Goal: Transaction & Acquisition: Purchase product/service

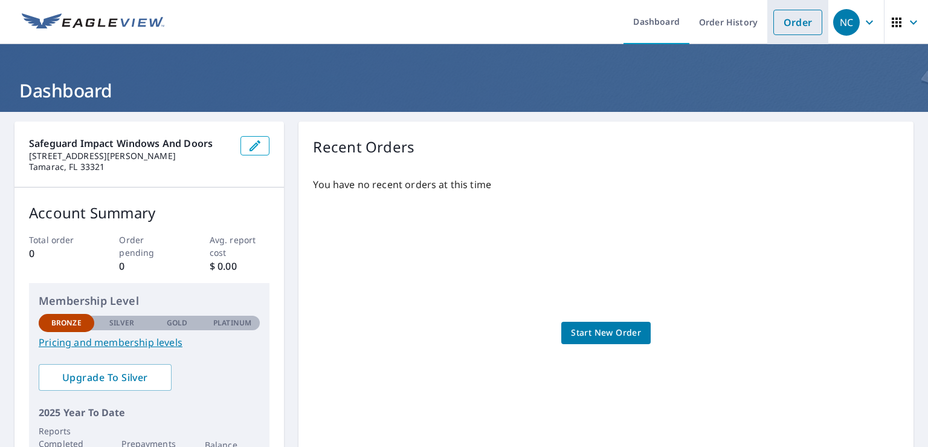
click at [787, 19] on link "Order" at bounding box center [797, 22] width 49 height 25
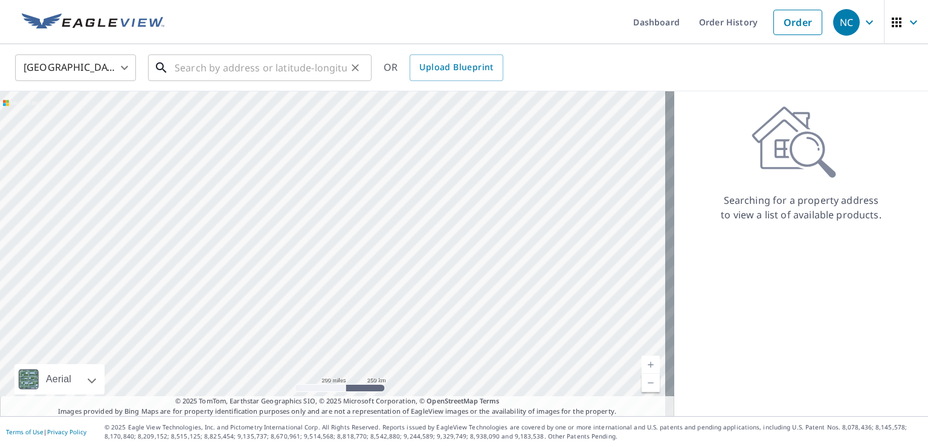
click at [304, 73] on input "text" at bounding box center [261, 68] width 172 height 34
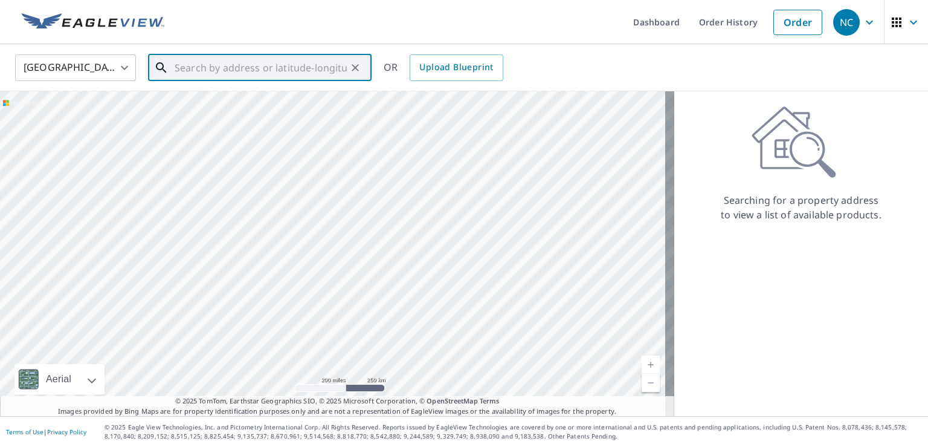
click at [190, 67] on input "text" at bounding box center [261, 68] width 172 height 34
paste input "[STREET_ADDRESS]"
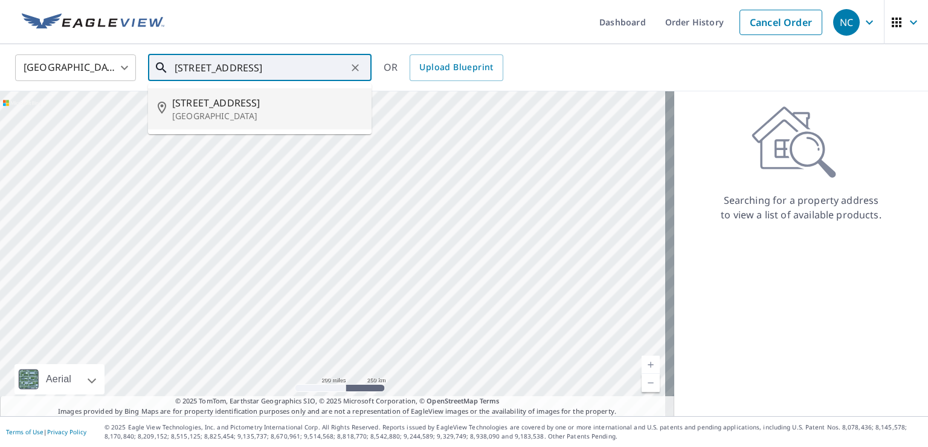
click at [189, 104] on span "[STREET_ADDRESS]" at bounding box center [267, 102] width 190 height 15
type input "[STREET_ADDRESS]"
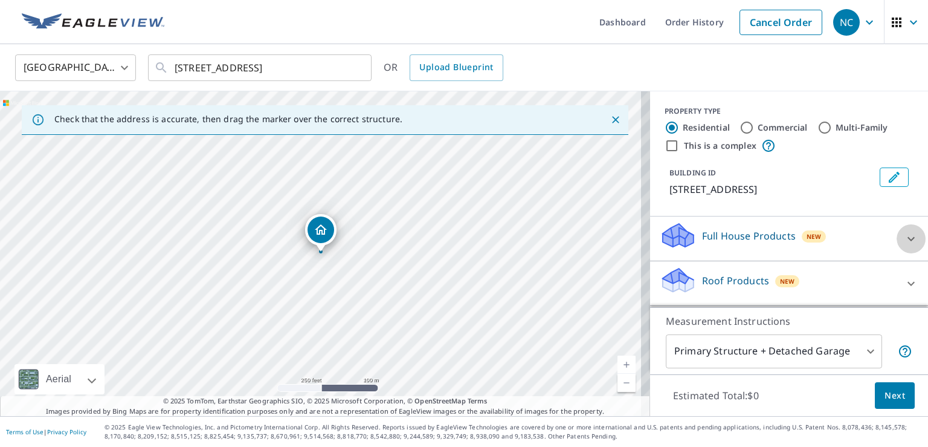
click at [904, 246] on icon at bounding box center [911, 238] width 15 height 15
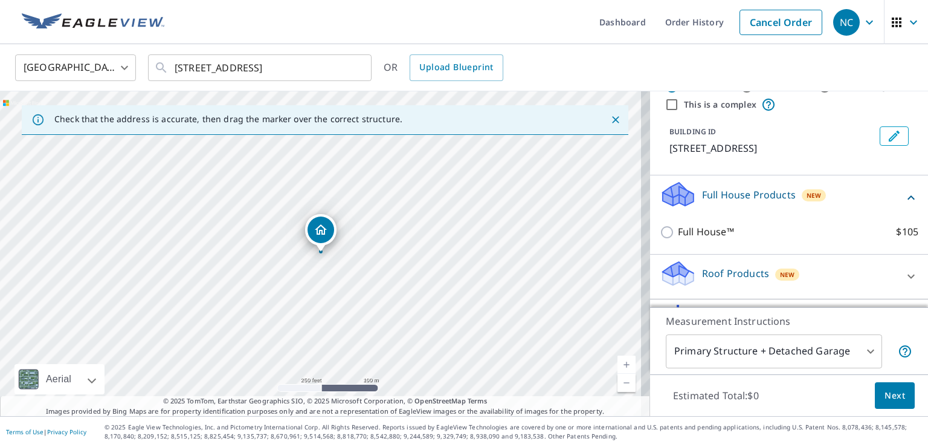
scroll to position [60, 0]
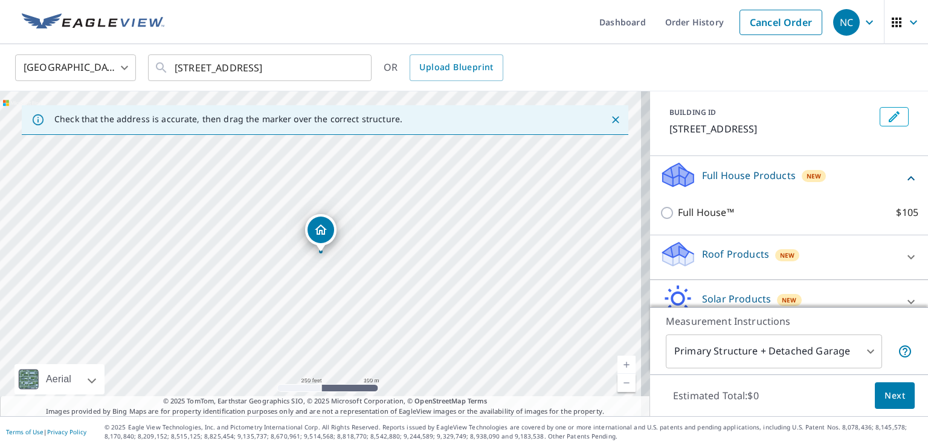
click at [908, 180] on icon at bounding box center [911, 178] width 7 height 4
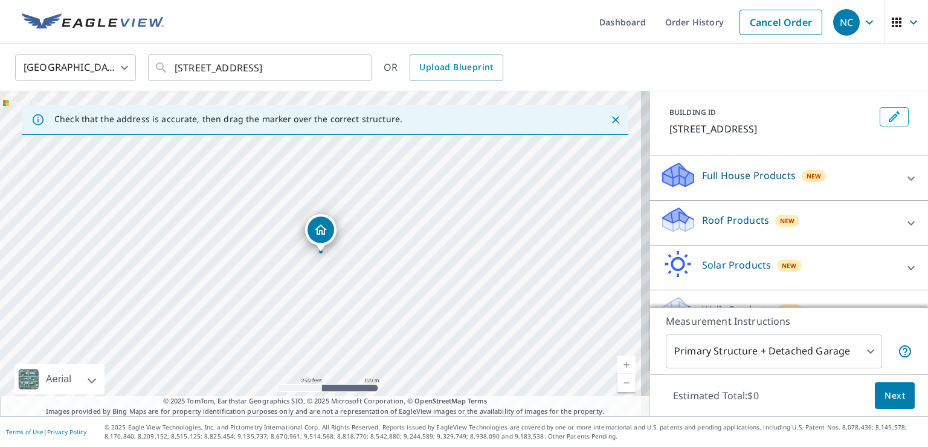
click at [904, 230] on icon at bounding box center [911, 223] width 15 height 15
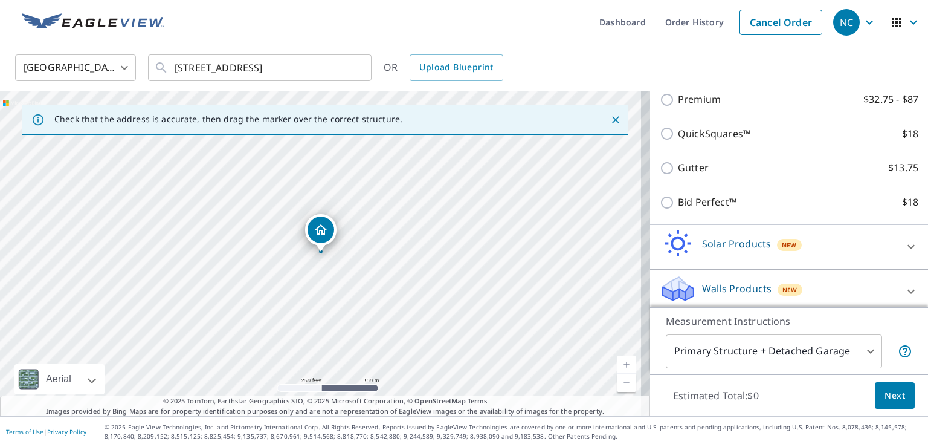
scroll to position [238, 0]
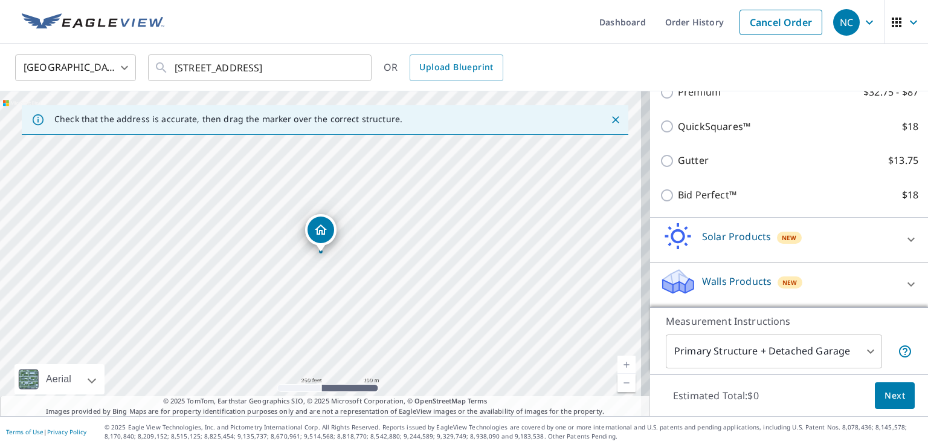
click at [904, 283] on icon at bounding box center [911, 284] width 15 height 15
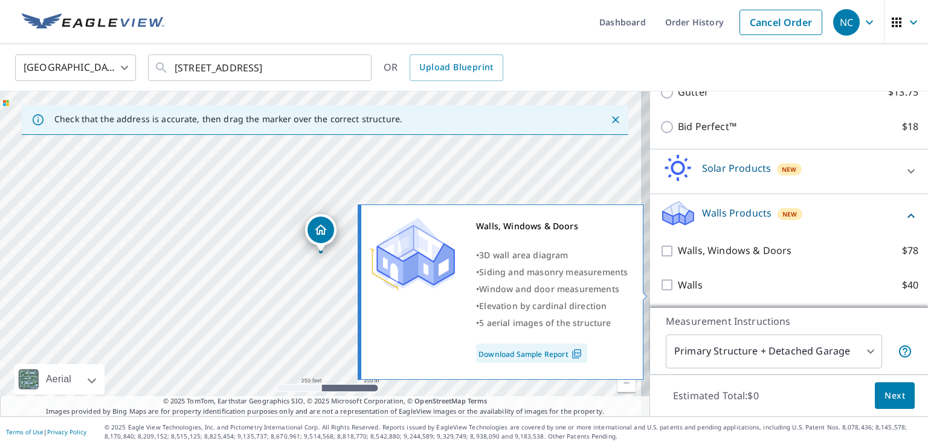
scroll to position [186, 0]
